Goal: Find specific page/section: Find specific page/section

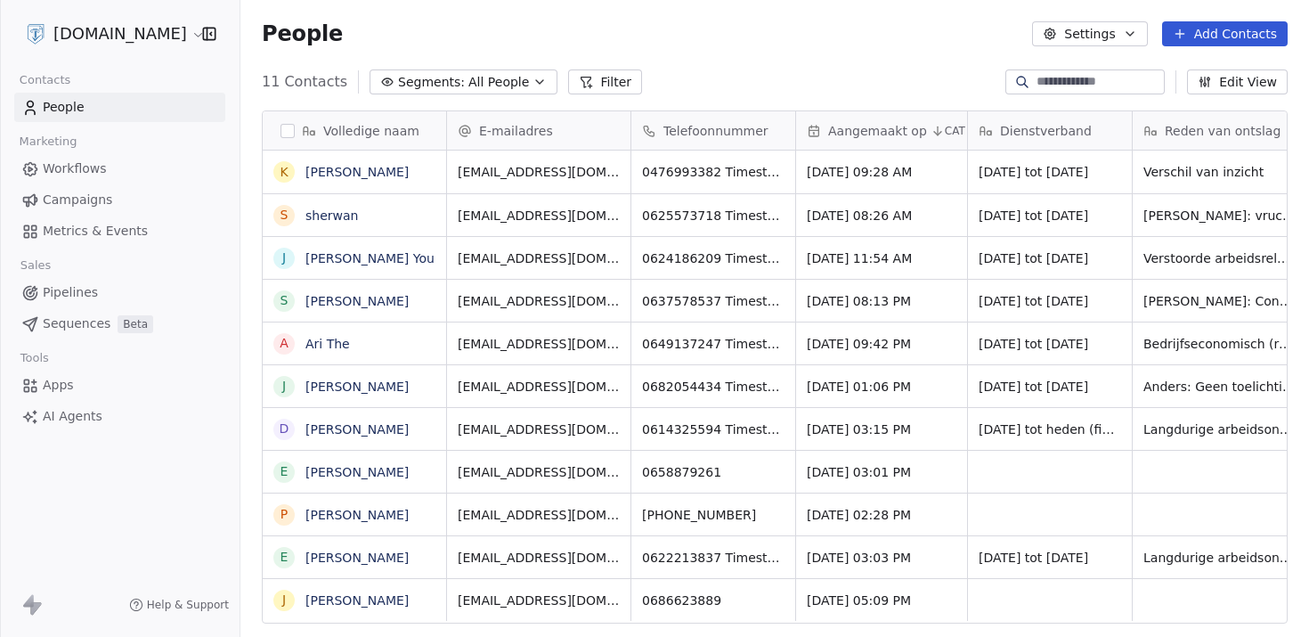
scroll to position [547, 1055]
